Goal: Transaction & Acquisition: Subscribe to service/newsletter

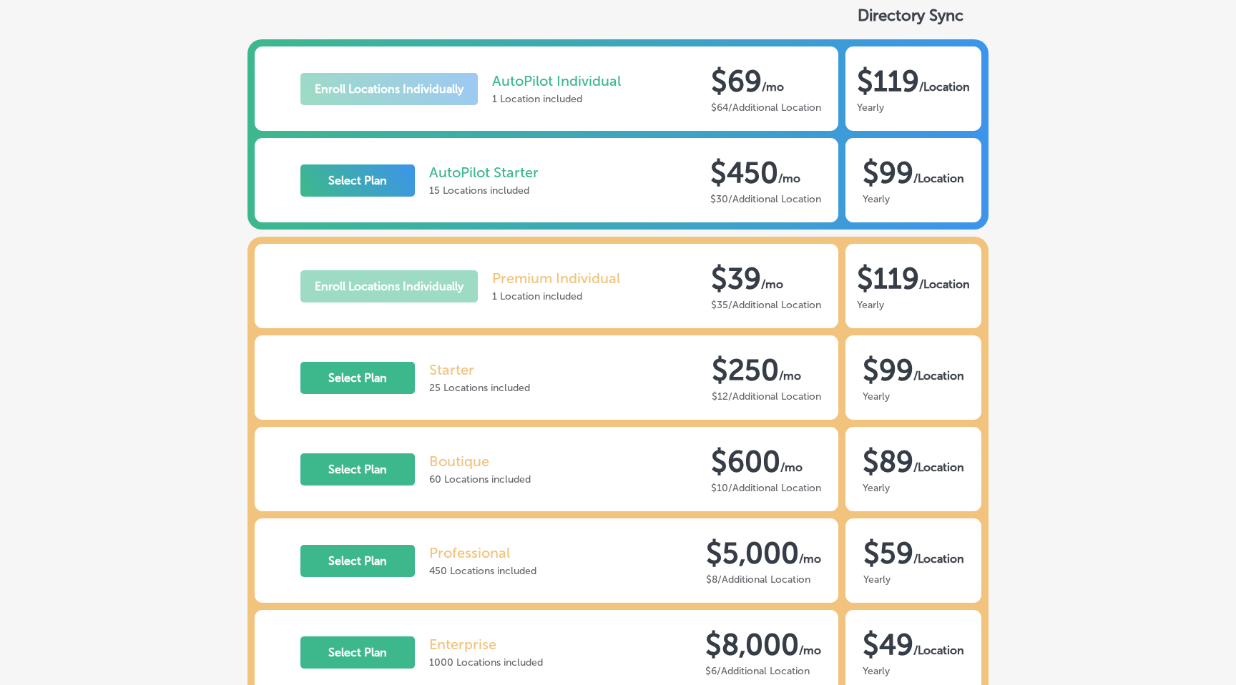
scroll to position [165, 0]
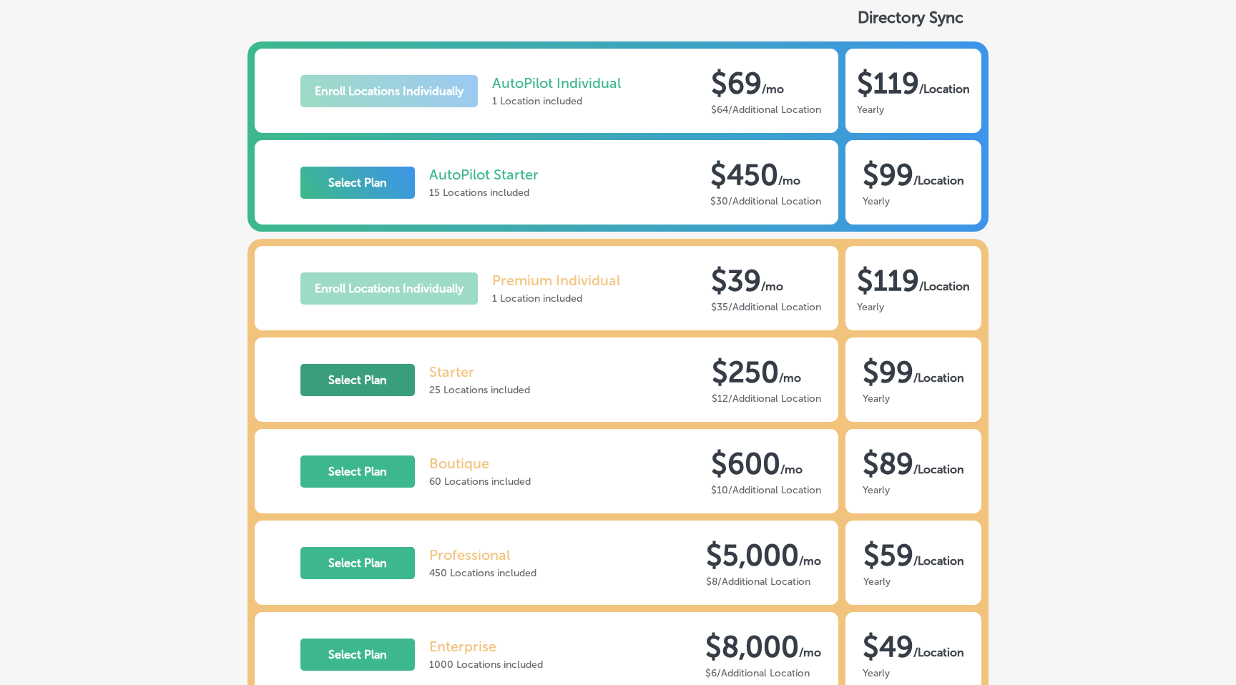
click at [376, 376] on button "Select Plan" at bounding box center [358, 380] width 114 height 32
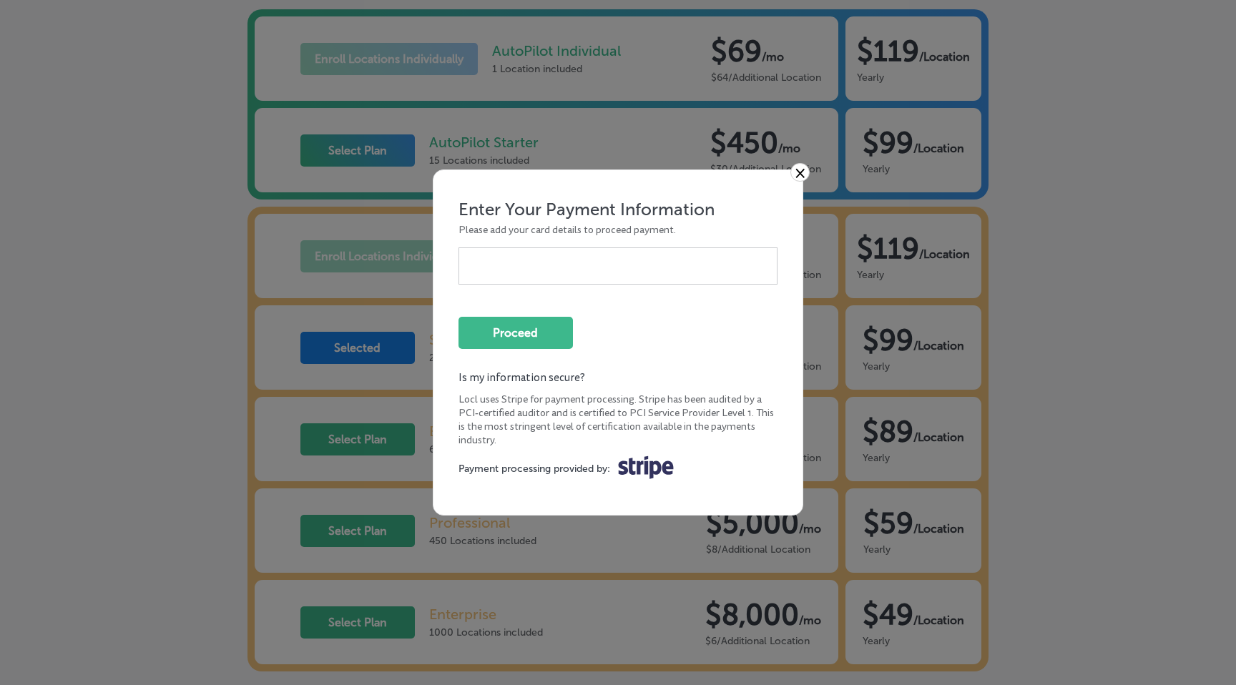
scroll to position [133, 0]
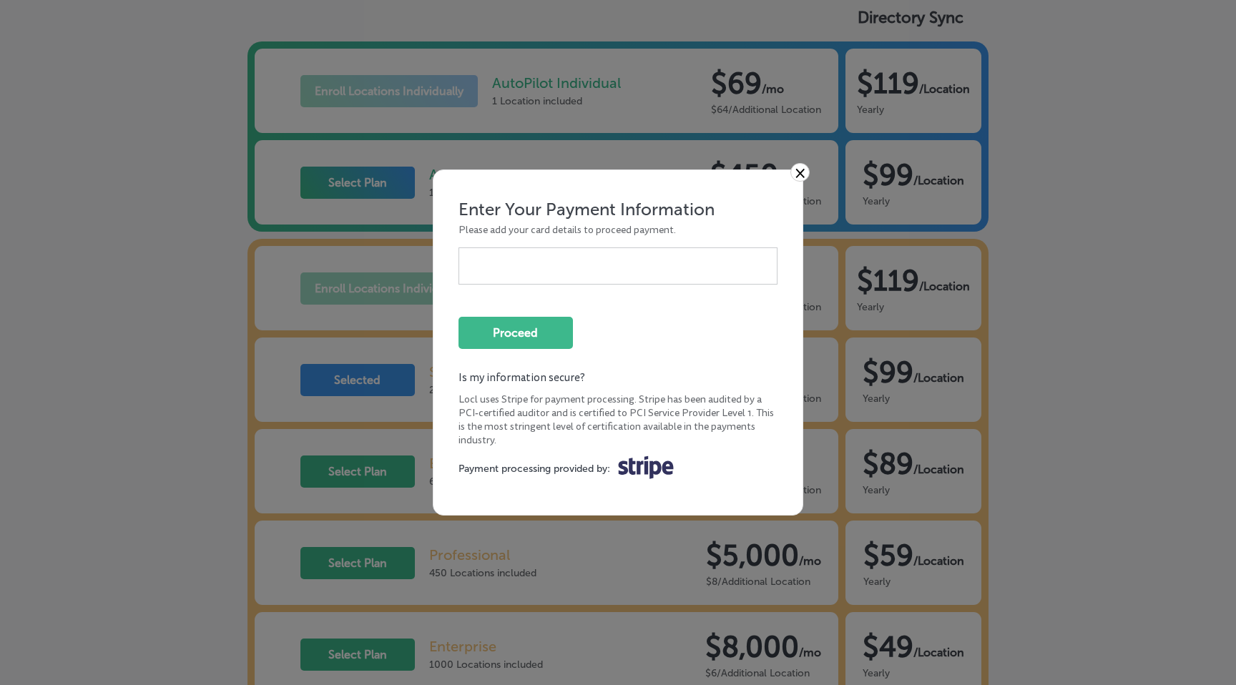
click at [798, 173] on link "×" at bounding box center [800, 172] width 19 height 19
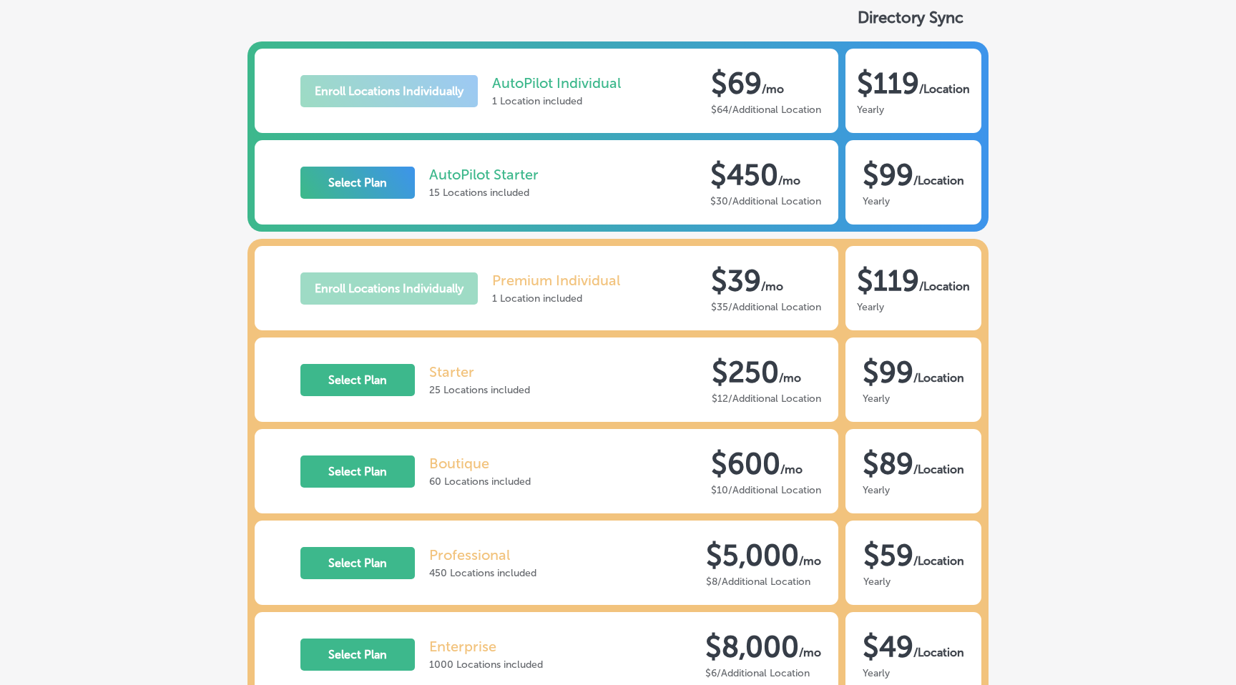
click at [358, 451] on div "Select Plan Boutique 60 Locations included $600 / mo $10/Additional Location" at bounding box center [547, 471] width 585 height 84
click at [358, 456] on button "Select Plan" at bounding box center [358, 472] width 114 height 32
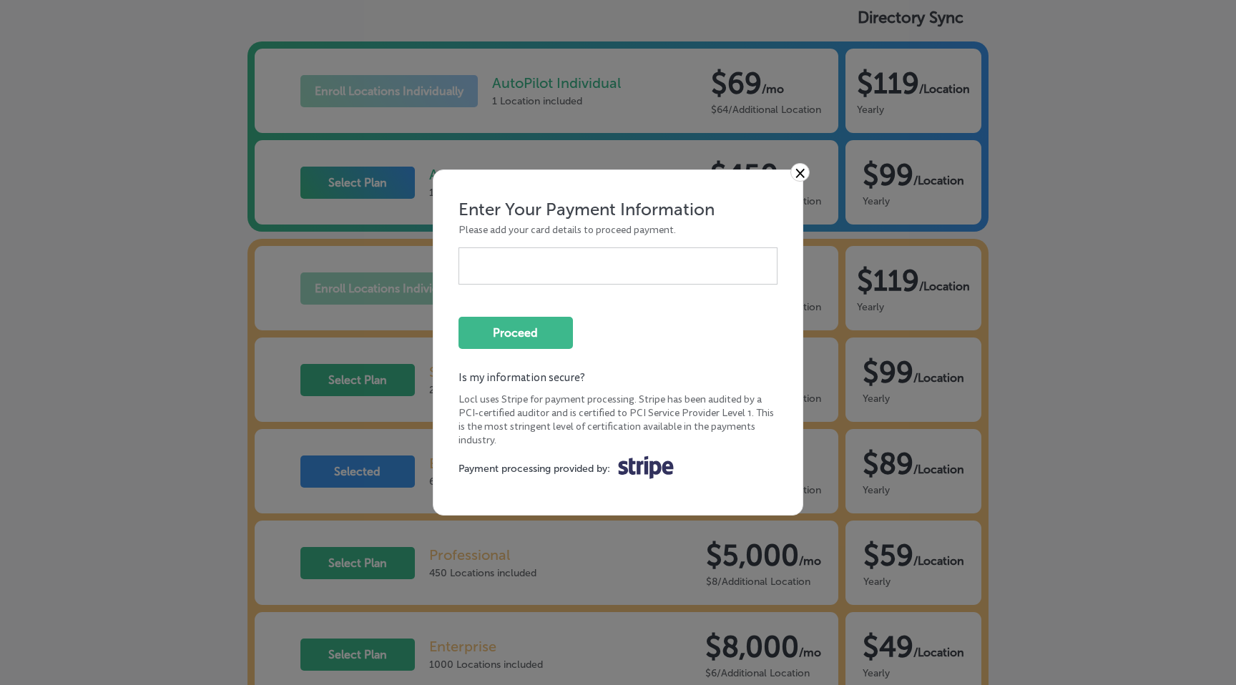
click at [801, 177] on link "×" at bounding box center [800, 172] width 19 height 19
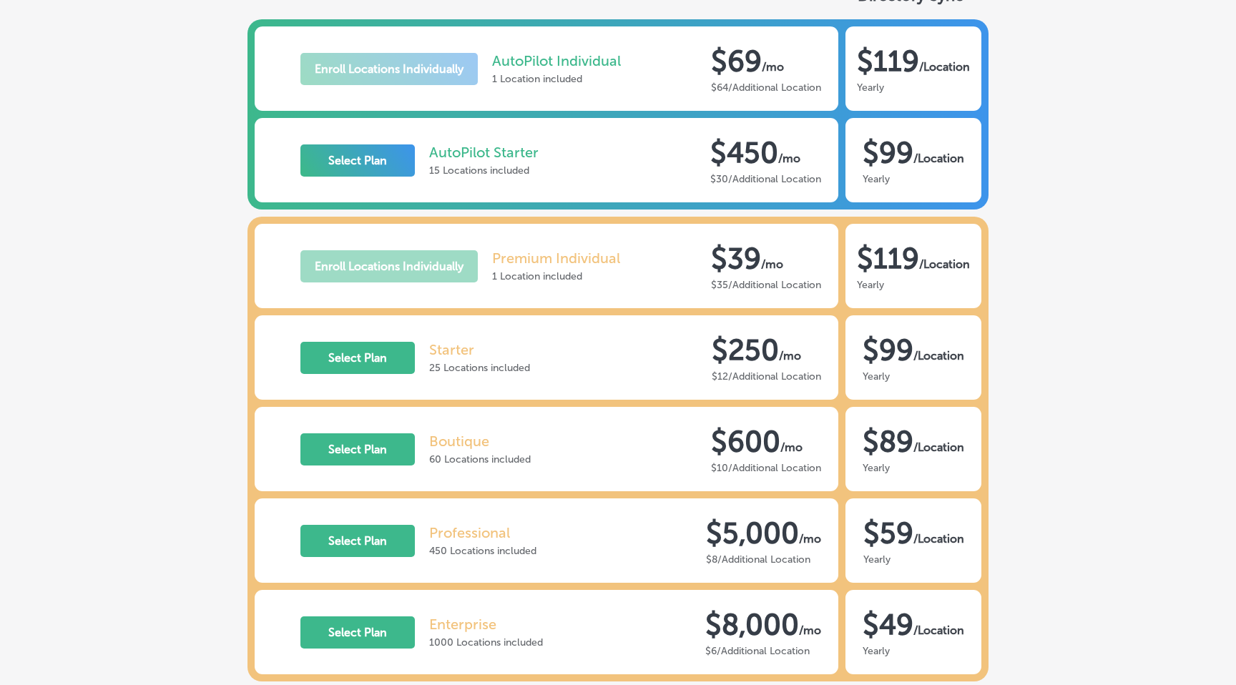
scroll to position [156, 0]
